Goal: Check status: Check status

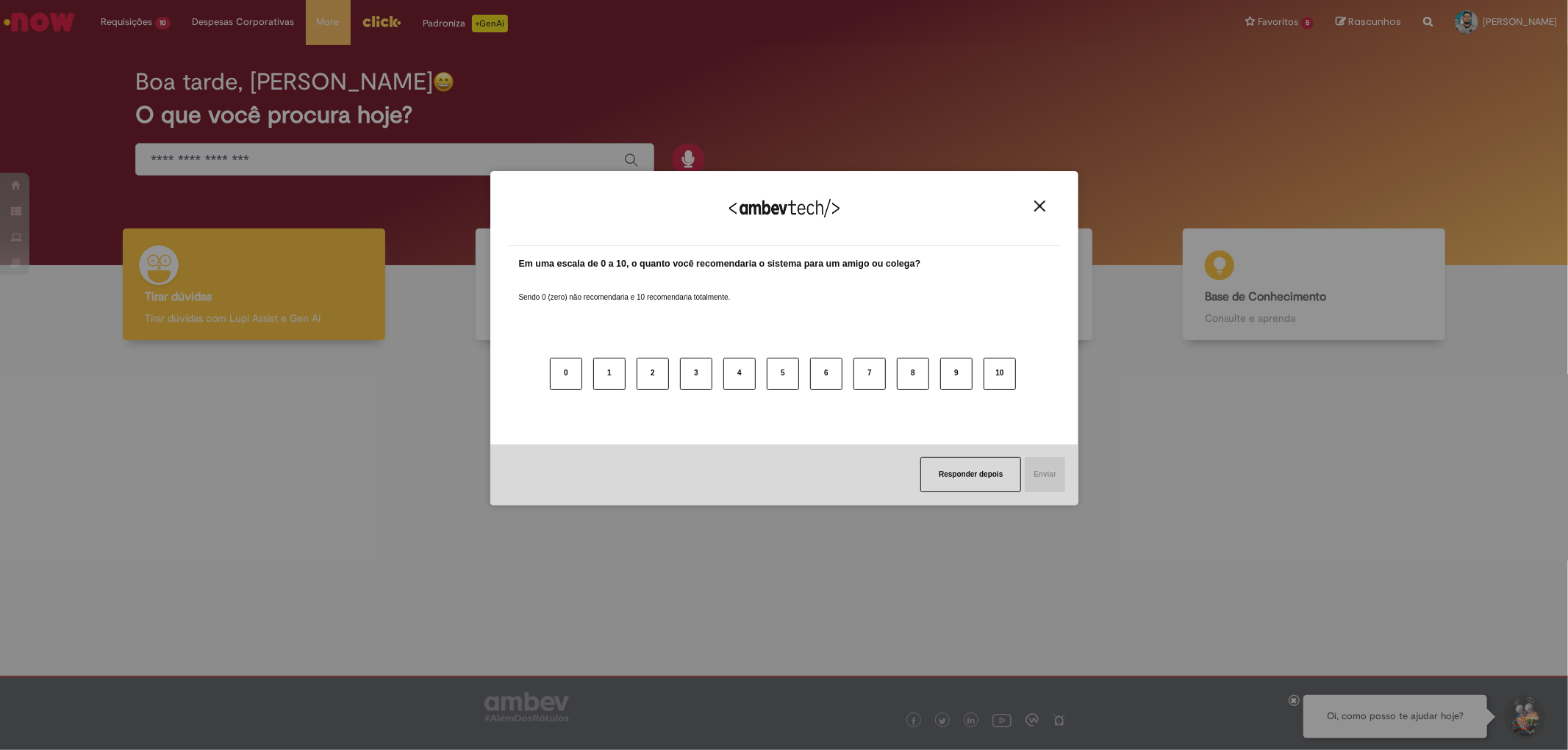
click at [1040, 202] on img "Close" at bounding box center [1040, 206] width 11 height 11
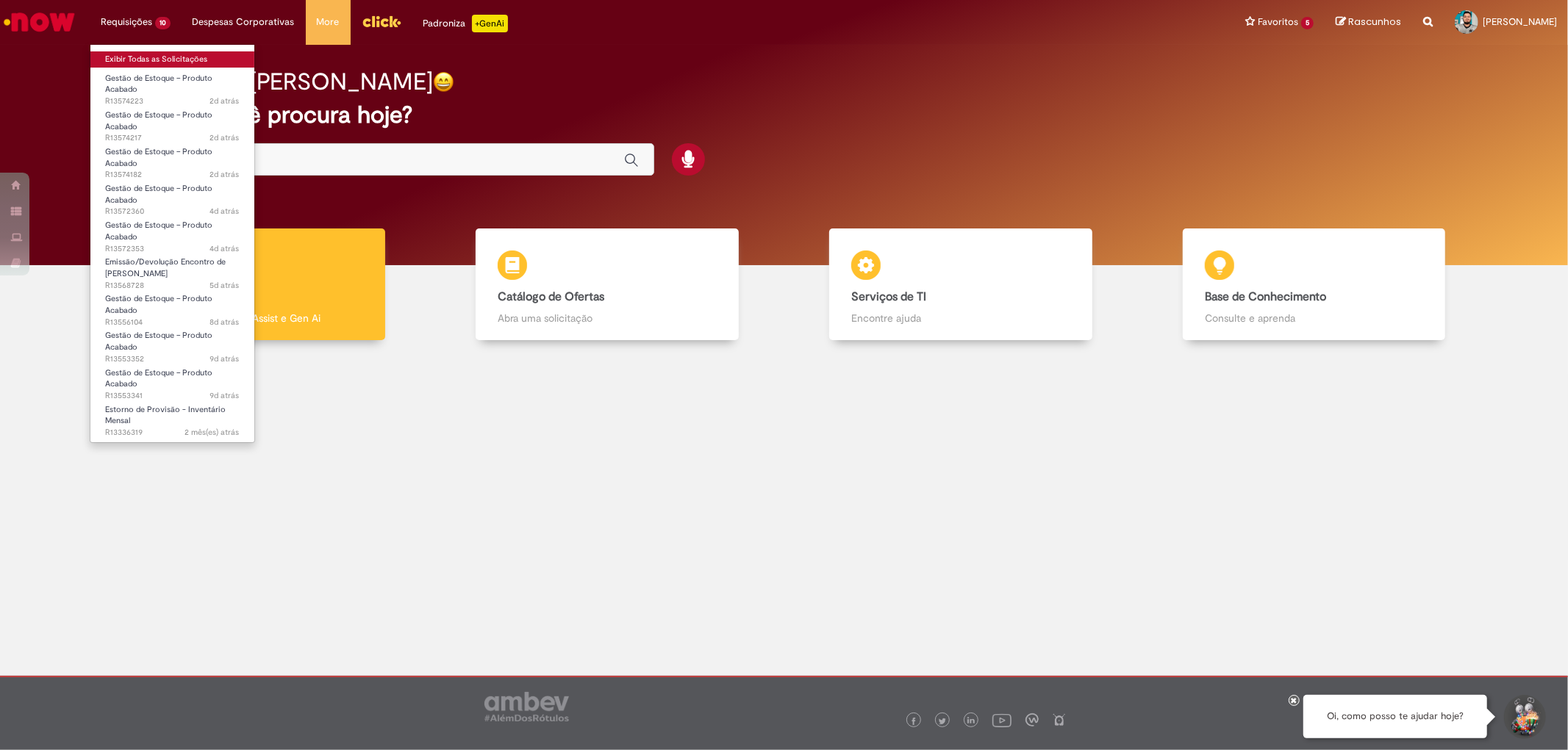
click at [134, 63] on link "Exibir Todas as Solicitações" at bounding box center [172, 59] width 164 height 16
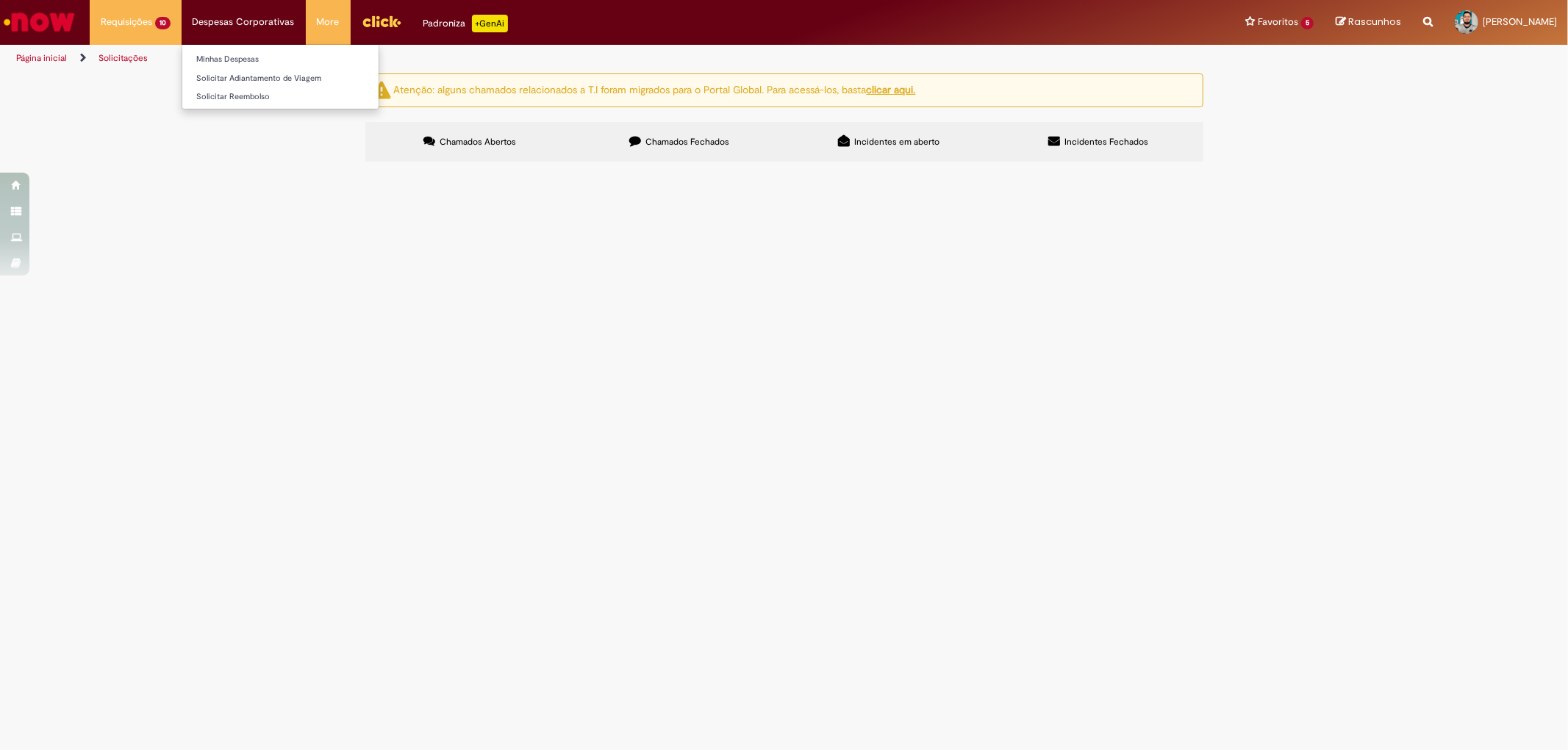
click at [225, 18] on li "Despesas Corporativas Minhas Despesas Solicitar Adiantamento de Viagem Solicita…" at bounding box center [243, 21] width 125 height 44
click at [689, 155] on label "Chamados Fechados" at bounding box center [680, 142] width 210 height 40
click at [0, 0] on span "Parametrização Tributária - Pedidos PSS, EG Fiscal e PROMAX Central" at bounding box center [0, 0] width 0 height 0
click at [0, 0] on span "pode ajudar com o erro de “Preço Vigente não encontrado” ? Listado abaixo: 2208…" at bounding box center [0, 0] width 0 height 0
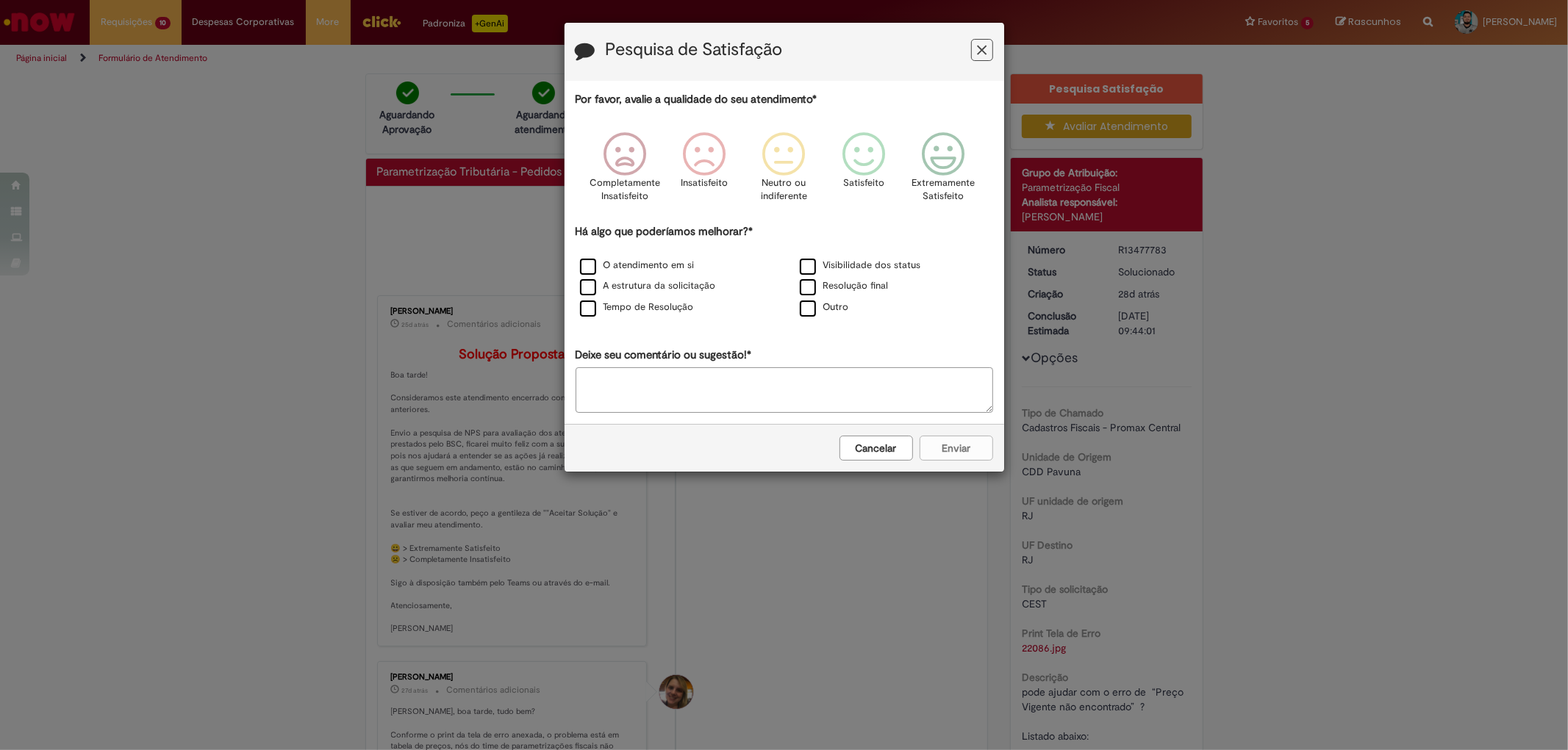
click at [975, 50] on button "Feedback" at bounding box center [982, 50] width 22 height 22
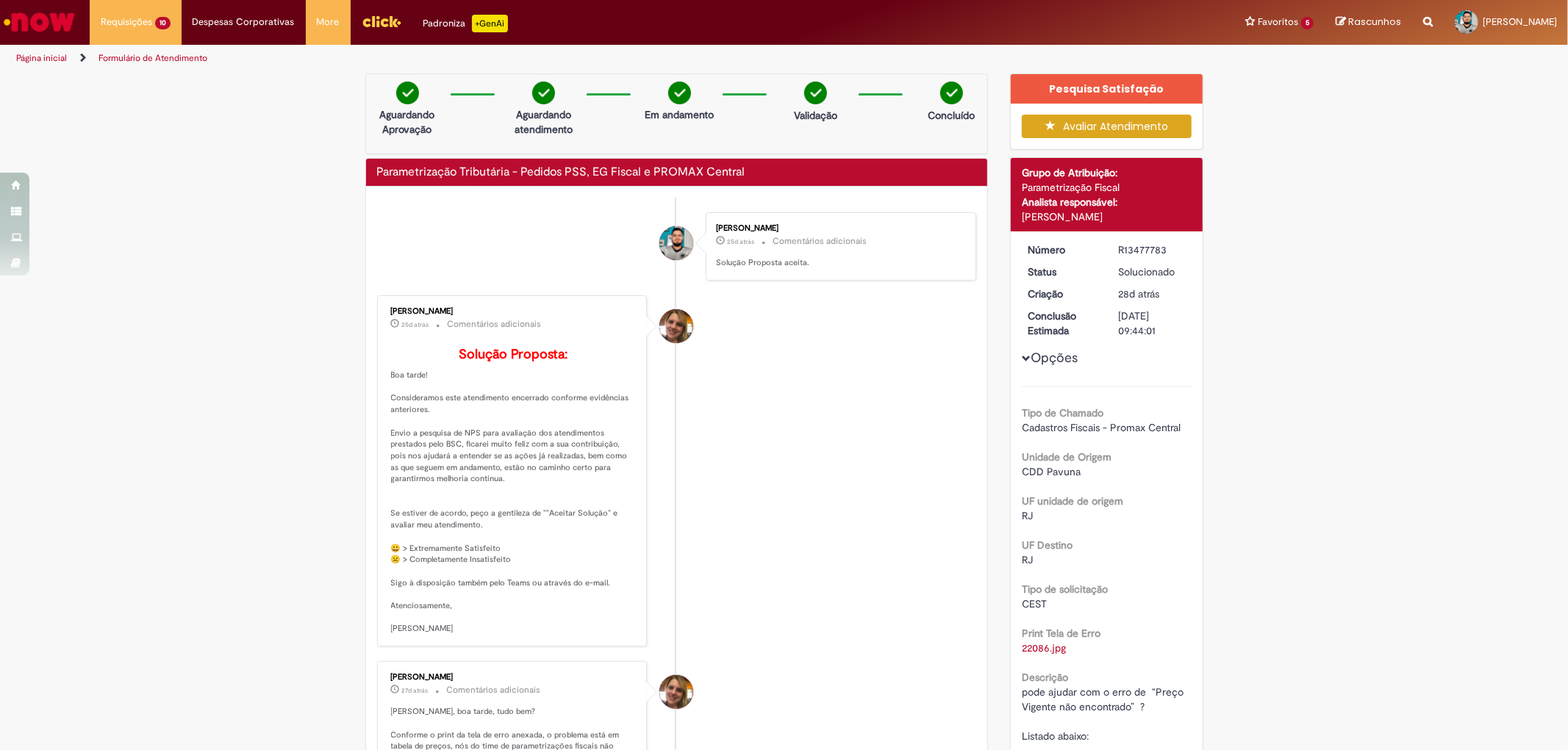
drag, startPoint x: 1022, startPoint y: 246, endPoint x: 1174, endPoint y: 244, distance: 152.0
click at [1174, 242] on dl "Número R13477783 Status Solucionado Criação 28d atrás 28 dias atrás Conclusão E…" at bounding box center [1107, 242] width 180 height 0
copy dl "Número R13477783"
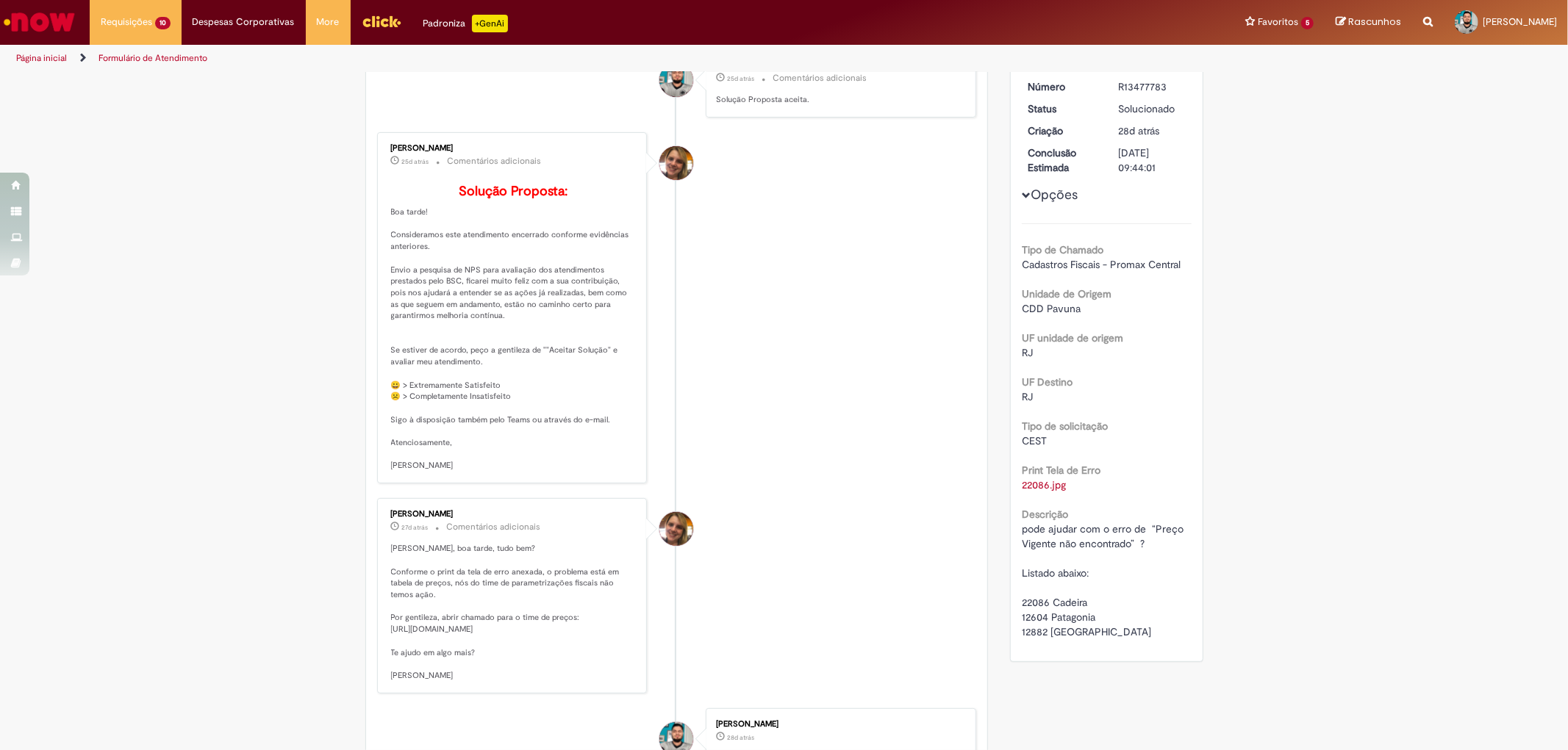
scroll to position [245, 0]
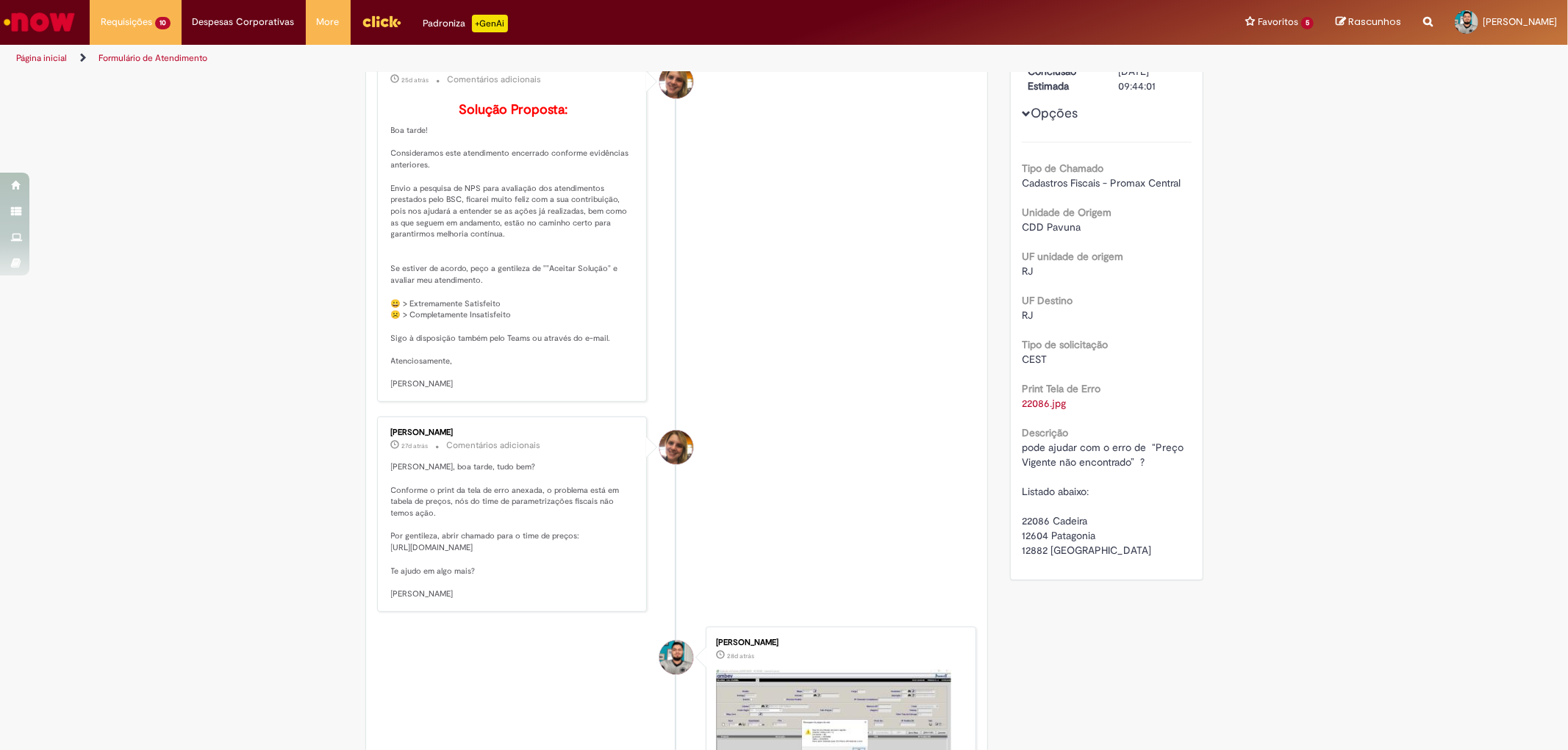
drag, startPoint x: 382, startPoint y: 562, endPoint x: 559, endPoint y: 597, distance: 180.4
click at [559, 597] on div "[PERSON_NAME] 27d atrás 27 dias atrás Comentários adicionais [PERSON_NAME], boa…" at bounding box center [512, 514] width 262 height 186
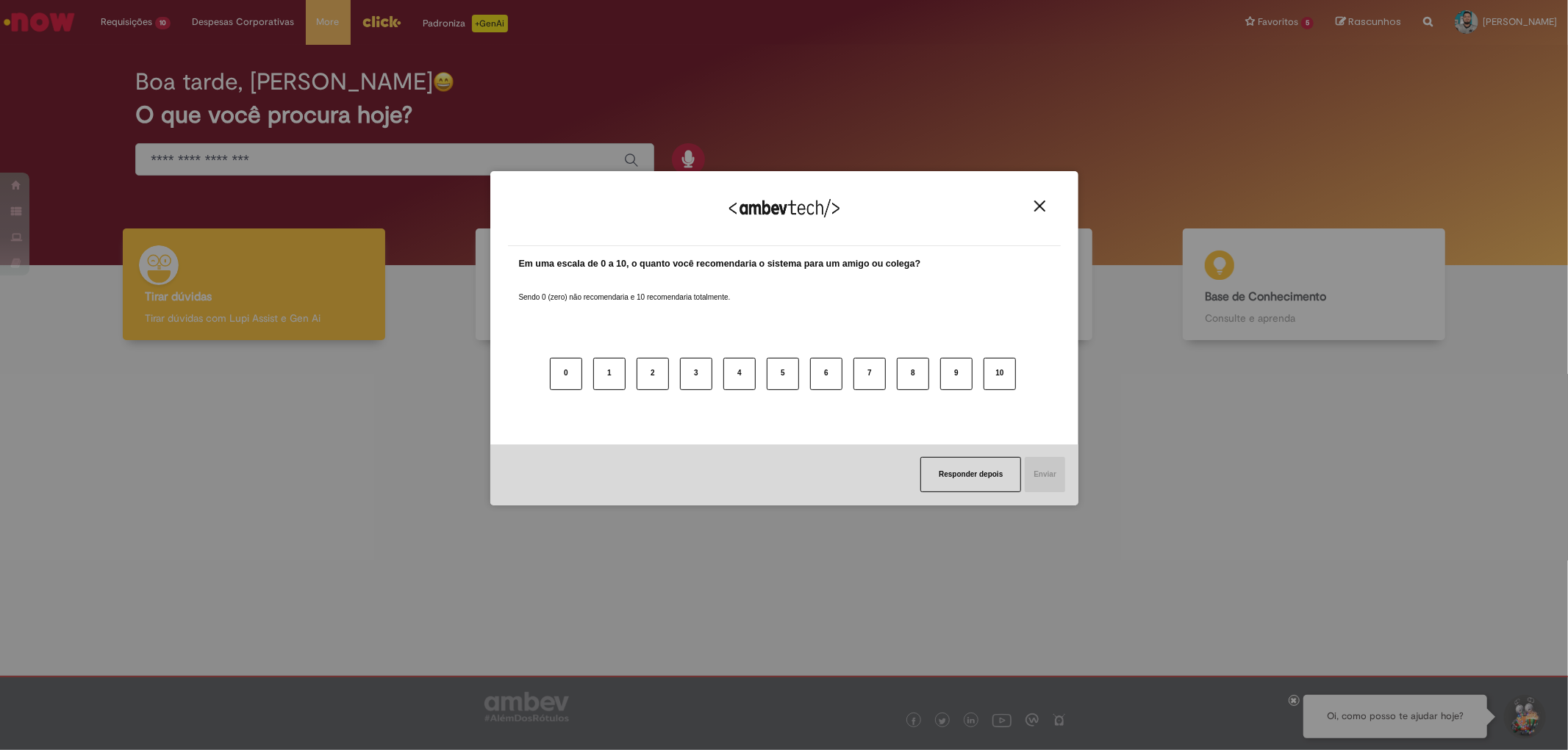
click at [1044, 206] on img "Close" at bounding box center [1040, 206] width 11 height 11
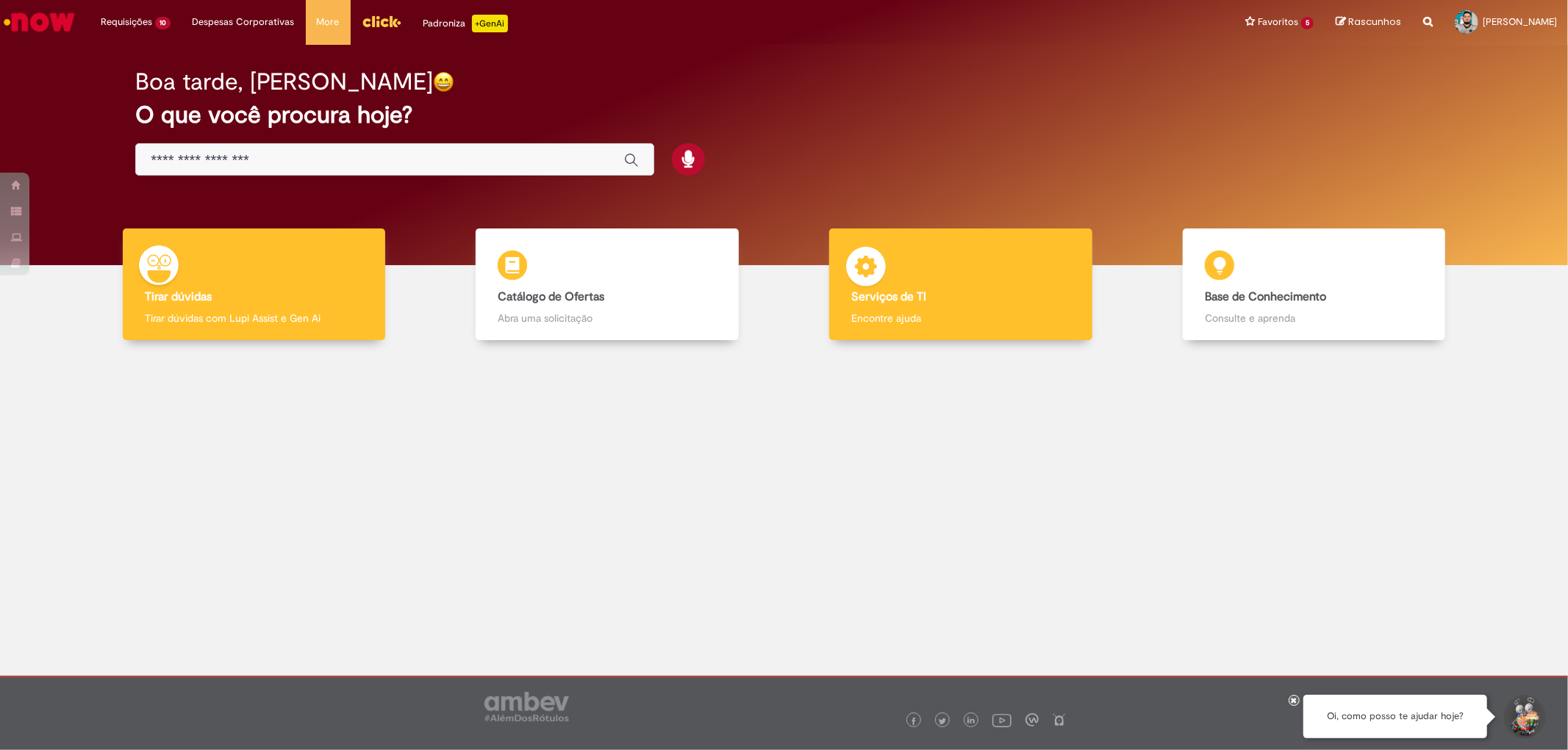
click at [963, 297] on h4 "Serviços de TI" at bounding box center [961, 297] width 218 height 13
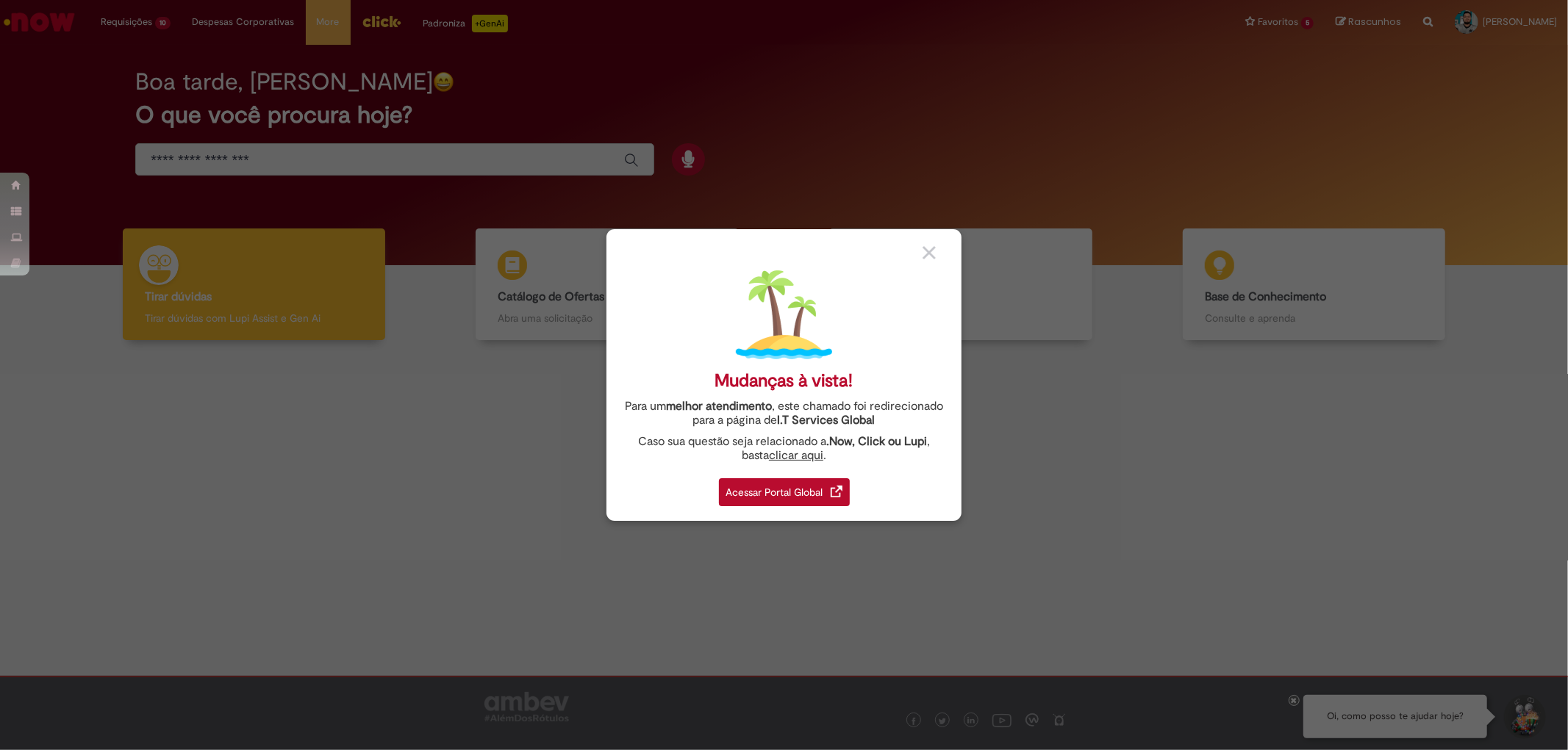
click at [776, 496] on div "Acessar Portal Global" at bounding box center [784, 492] width 131 height 28
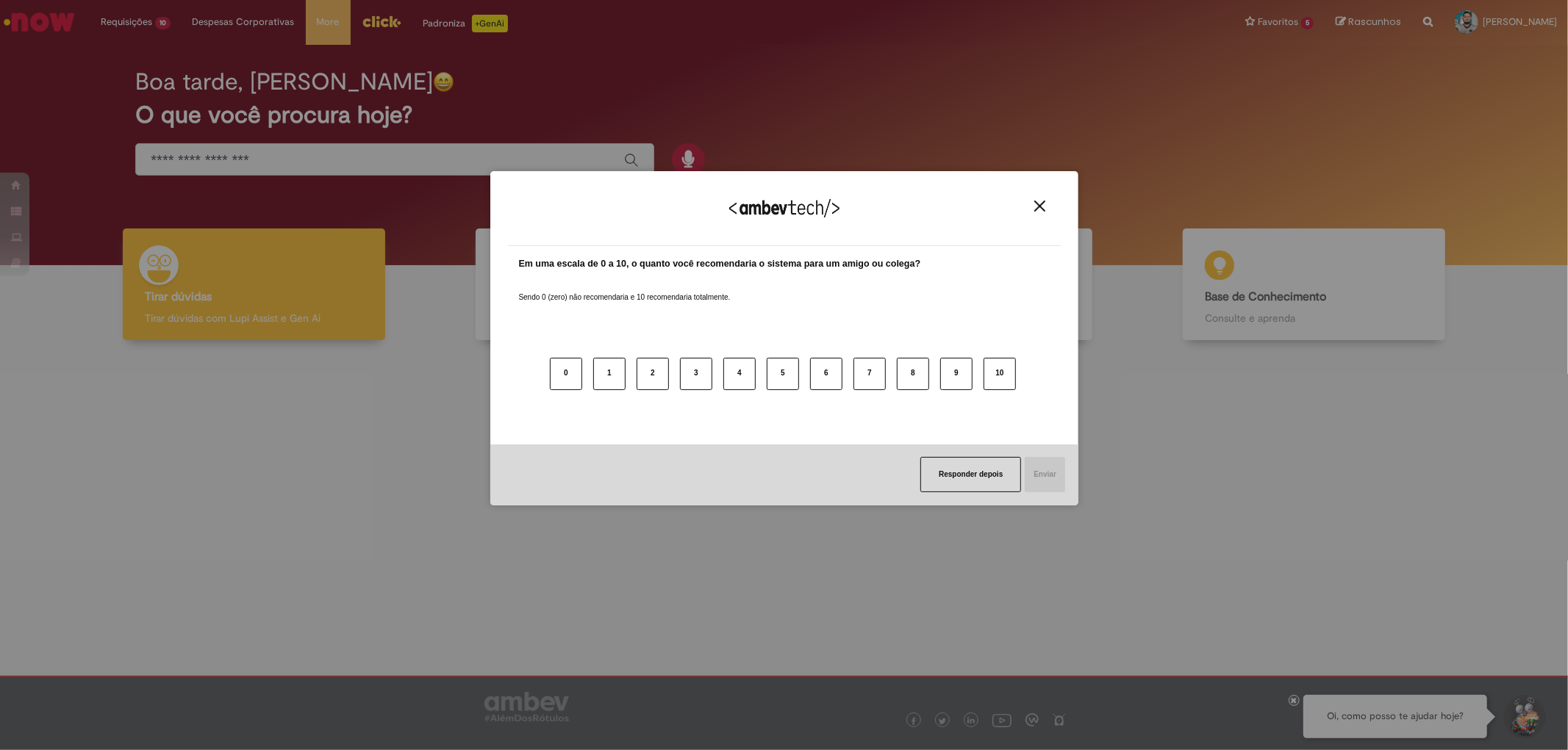
click at [1035, 202] on img "Close" at bounding box center [1040, 206] width 11 height 11
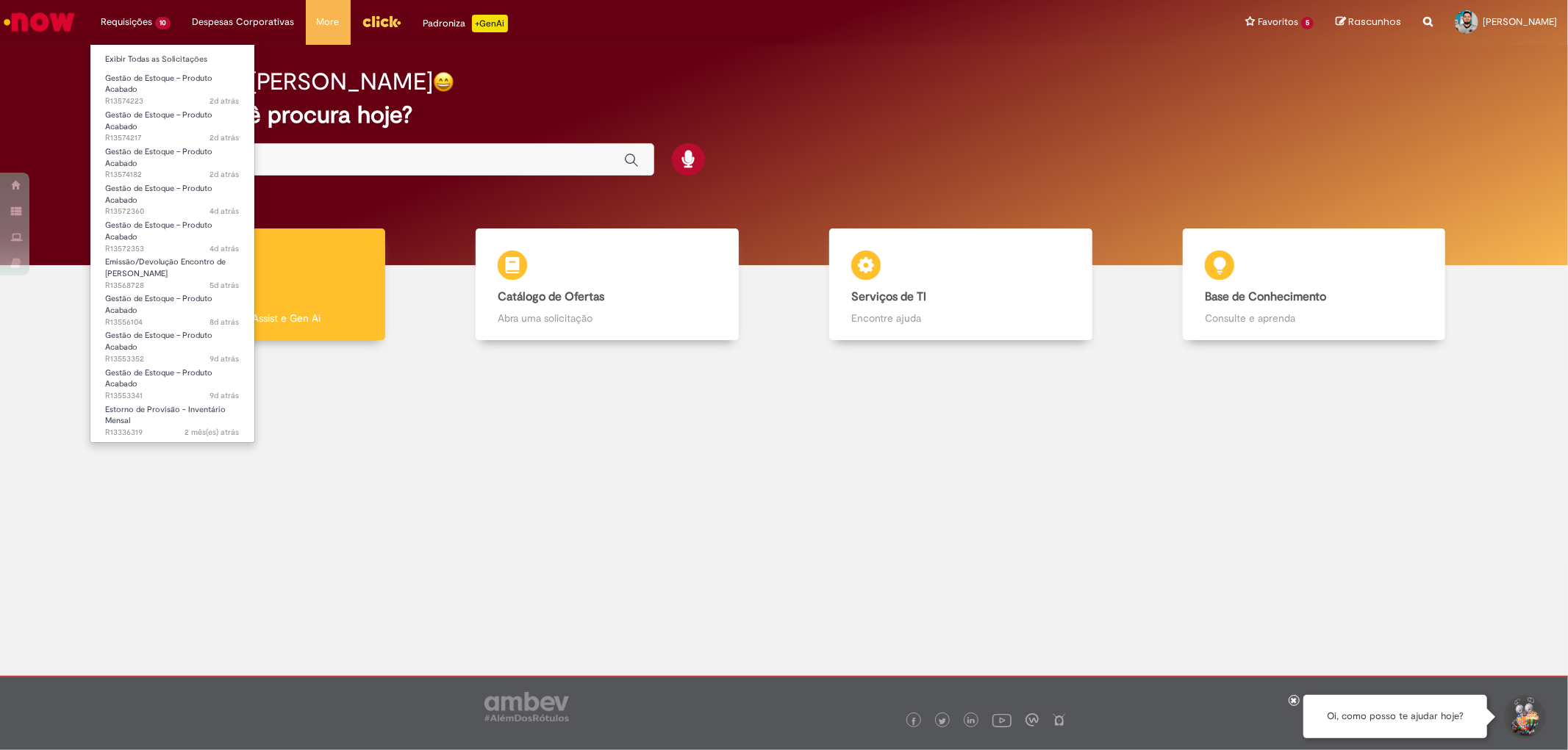
click at [150, 30] on li "Requisições 10 Exibir Todas as Solicitações Gestão de Estoque – Produto Acabado…" at bounding box center [135, 21] width 92 height 44
click at [155, 61] on link "Exibir Todas as Solicitações" at bounding box center [172, 59] width 164 height 16
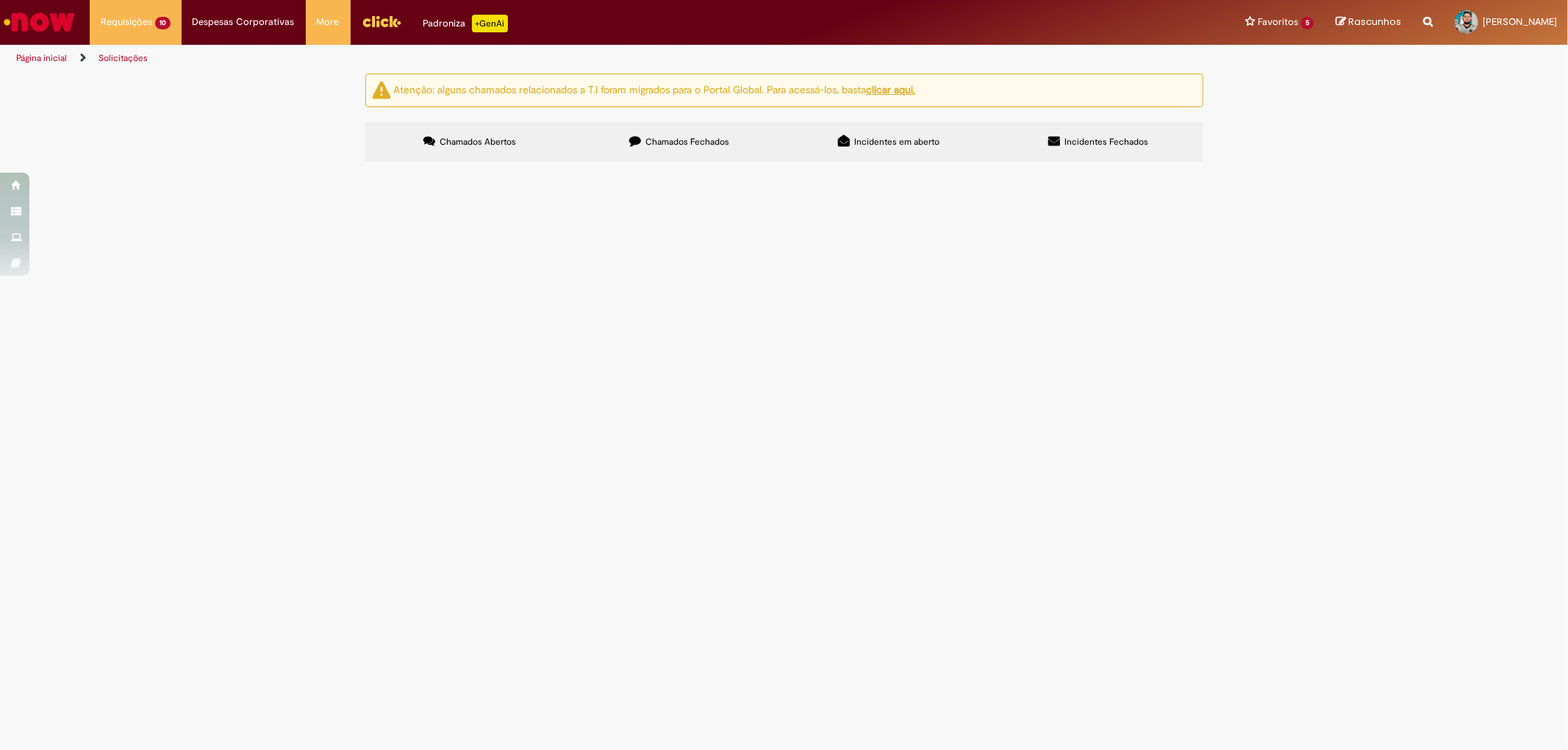
click at [649, 138] on span "Chamados Fechados" at bounding box center [687, 142] width 84 height 12
click at [0, 0] on span "pode ajudar com o erro de “Preço Vigente não encontrado” ? Listado abaixo: 2208…" at bounding box center [0, 0] width 0 height 0
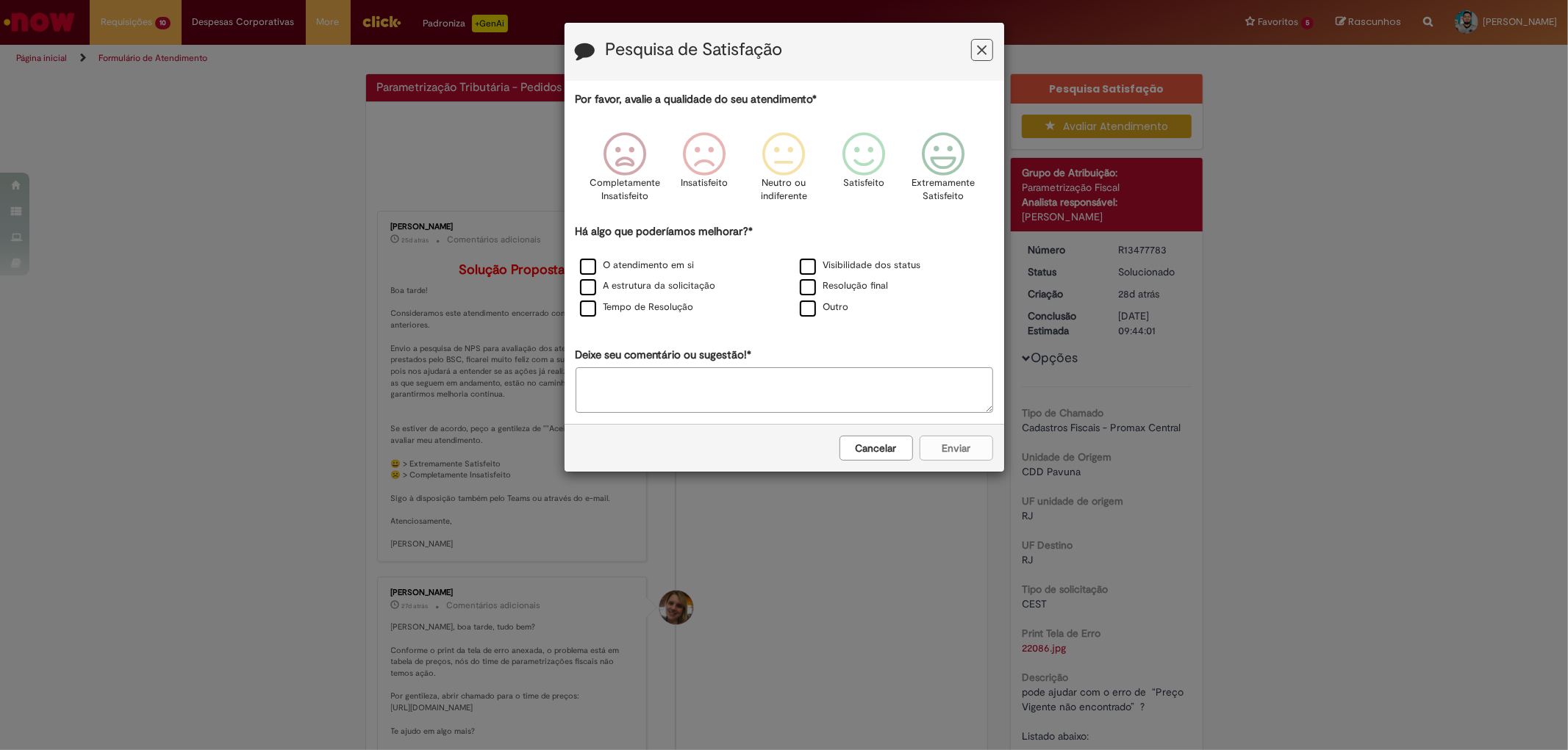
click at [985, 54] on icon "Feedback" at bounding box center [981, 51] width 9 height 15
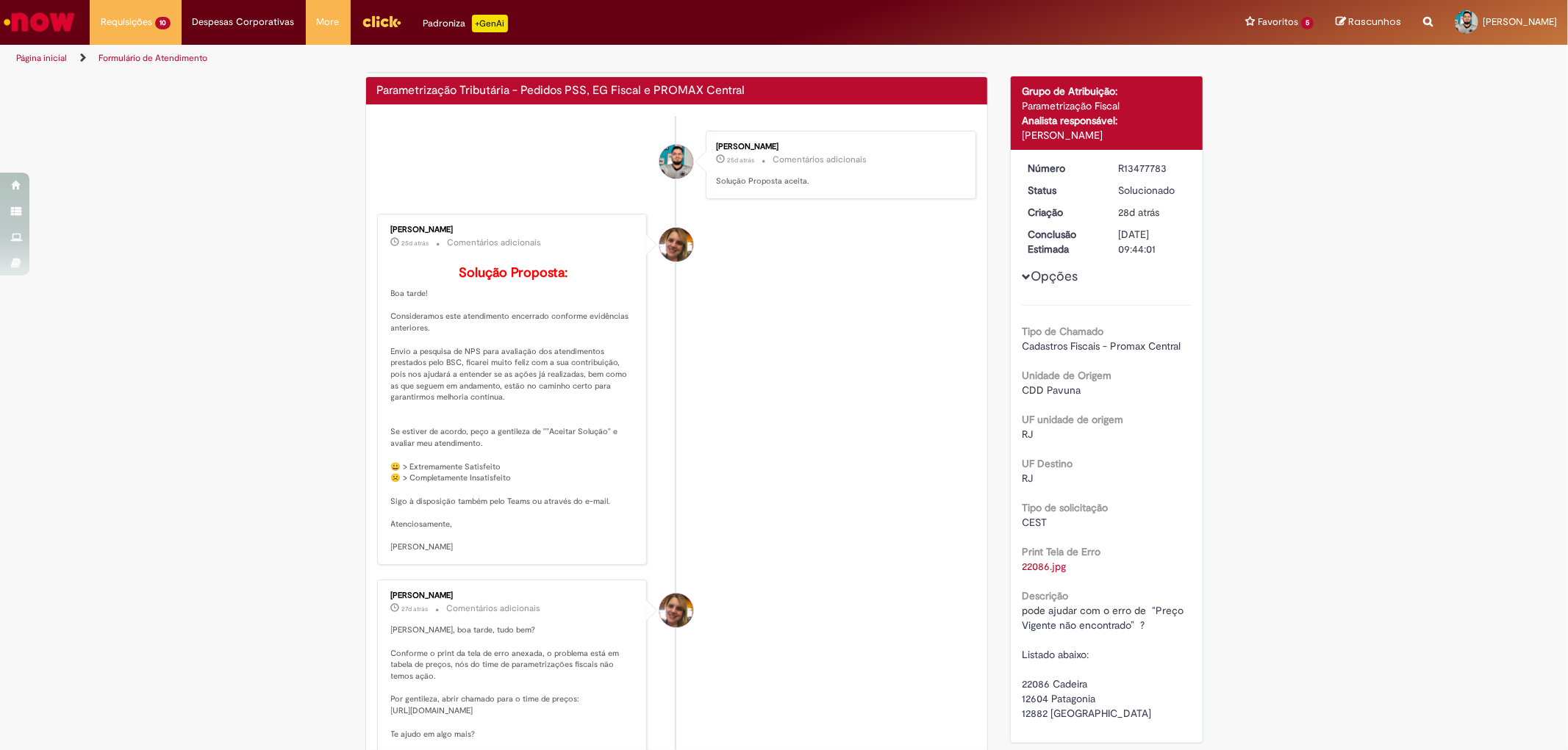
scroll to position [163, 0]
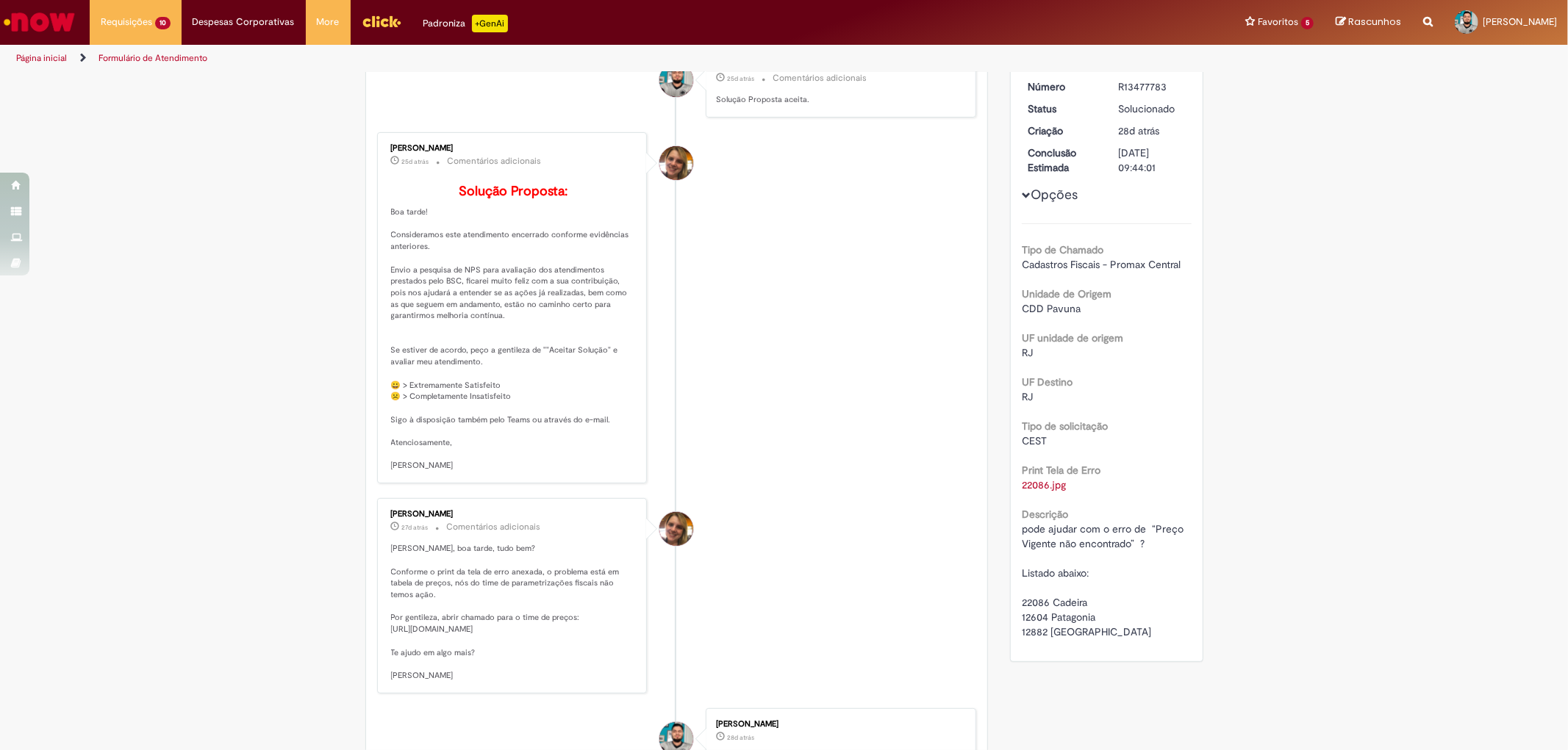
drag, startPoint x: 394, startPoint y: 649, endPoint x: 577, endPoint y: 676, distance: 185.0
click at [577, 676] on p "[PERSON_NAME], boa tarde, tudo bem? Conforme o print da tela de erro anexada, o…" at bounding box center [513, 612] width 245 height 138
click at [486, 649] on p "[PERSON_NAME], boa tarde, tudo bem? Conforme o print da tela de erro anexada, o…" at bounding box center [513, 612] width 245 height 138
click at [384, 645] on div "[PERSON_NAME] 27d atrás 27 dias atrás Comentários adicionais [PERSON_NAME], boa…" at bounding box center [512, 595] width 262 height 186
